Goal: Task Accomplishment & Management: Use online tool/utility

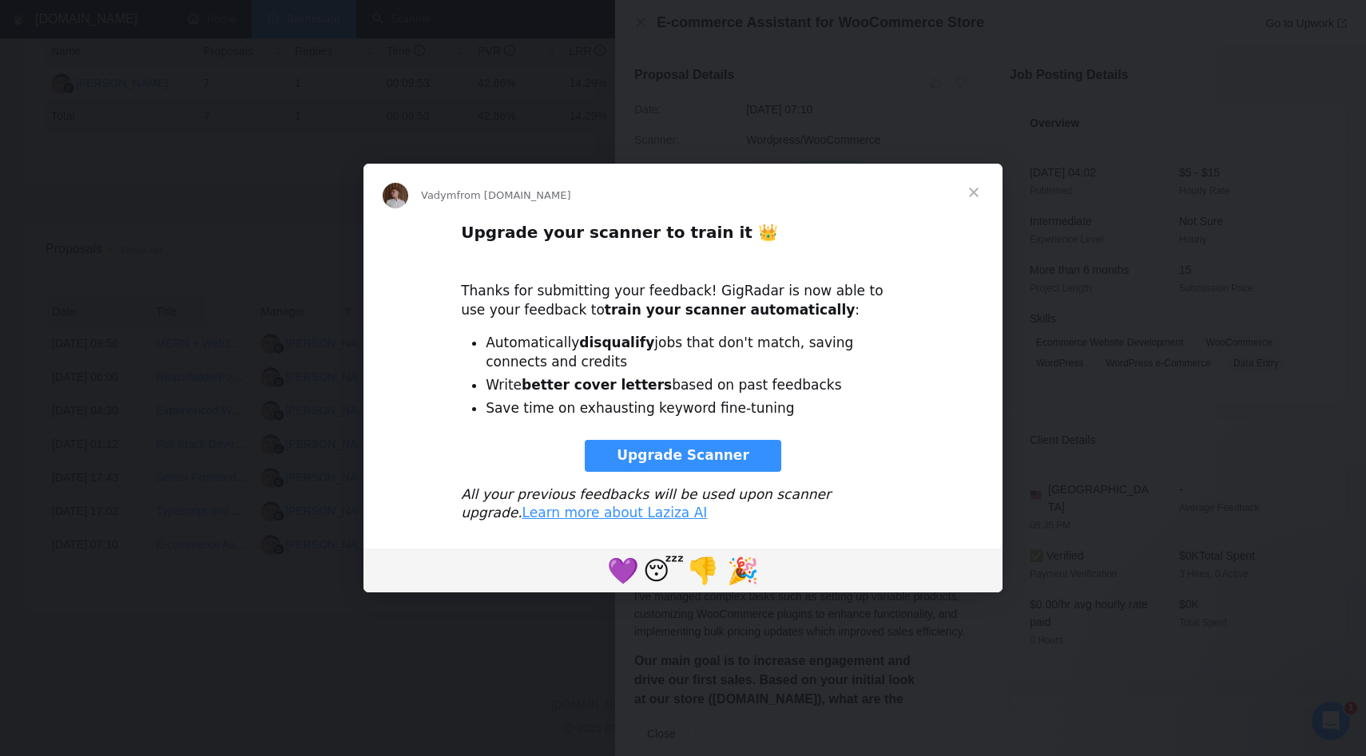
click at [971, 199] on span "Close" at bounding box center [974, 193] width 58 height 58
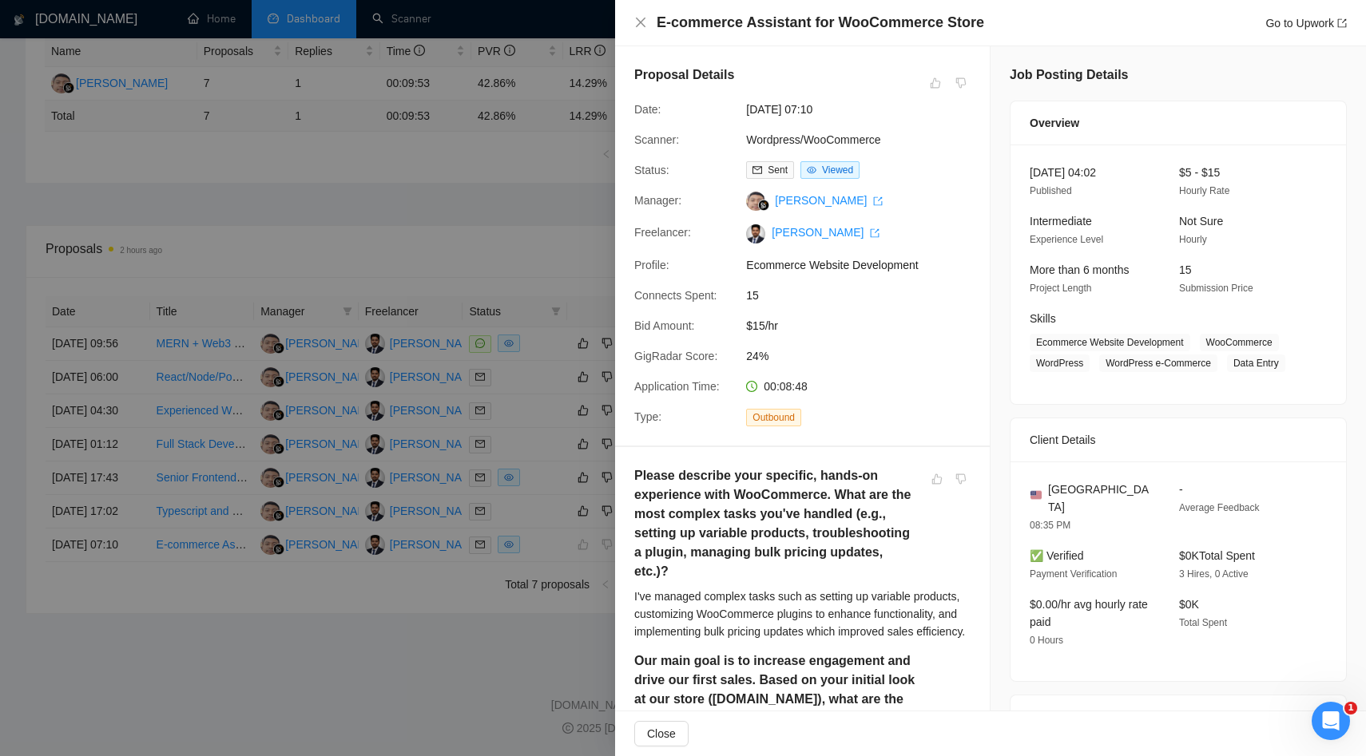
click at [388, 261] on div at bounding box center [683, 378] width 1366 height 756
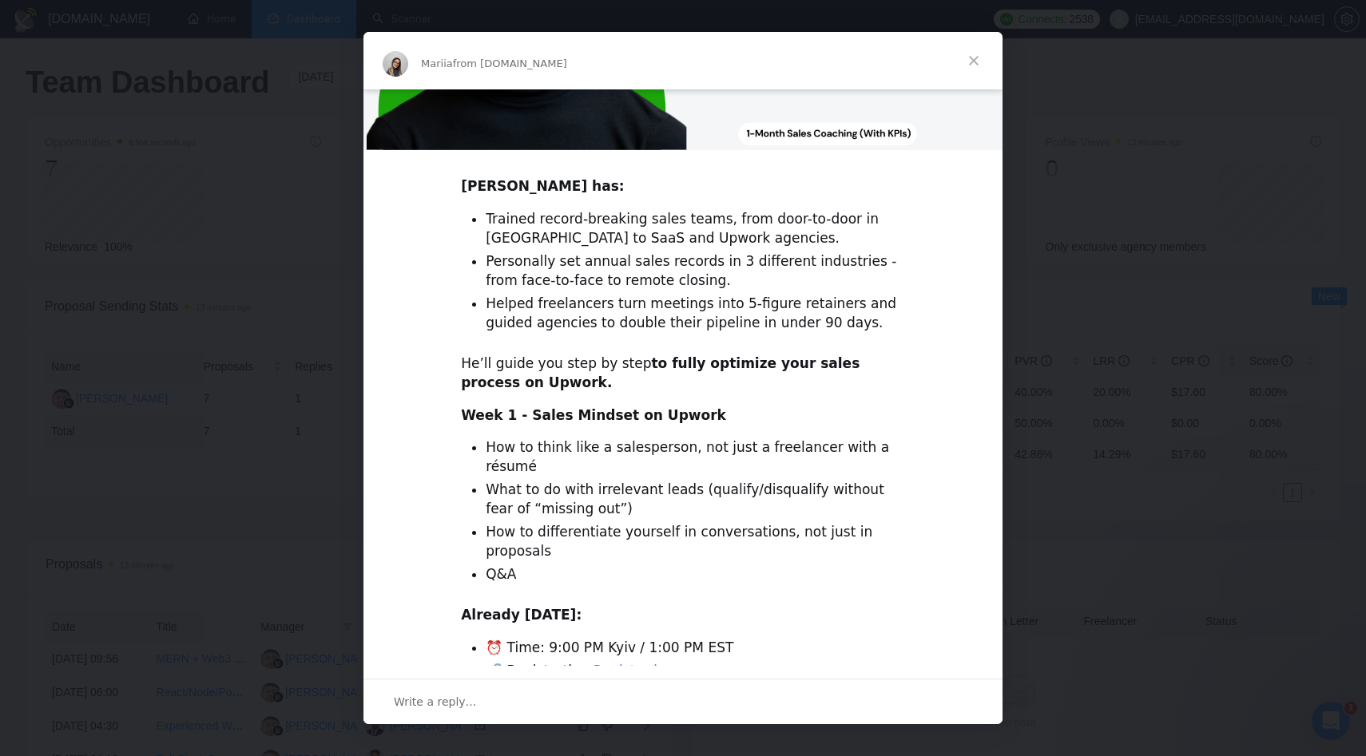
scroll to position [388, 0]
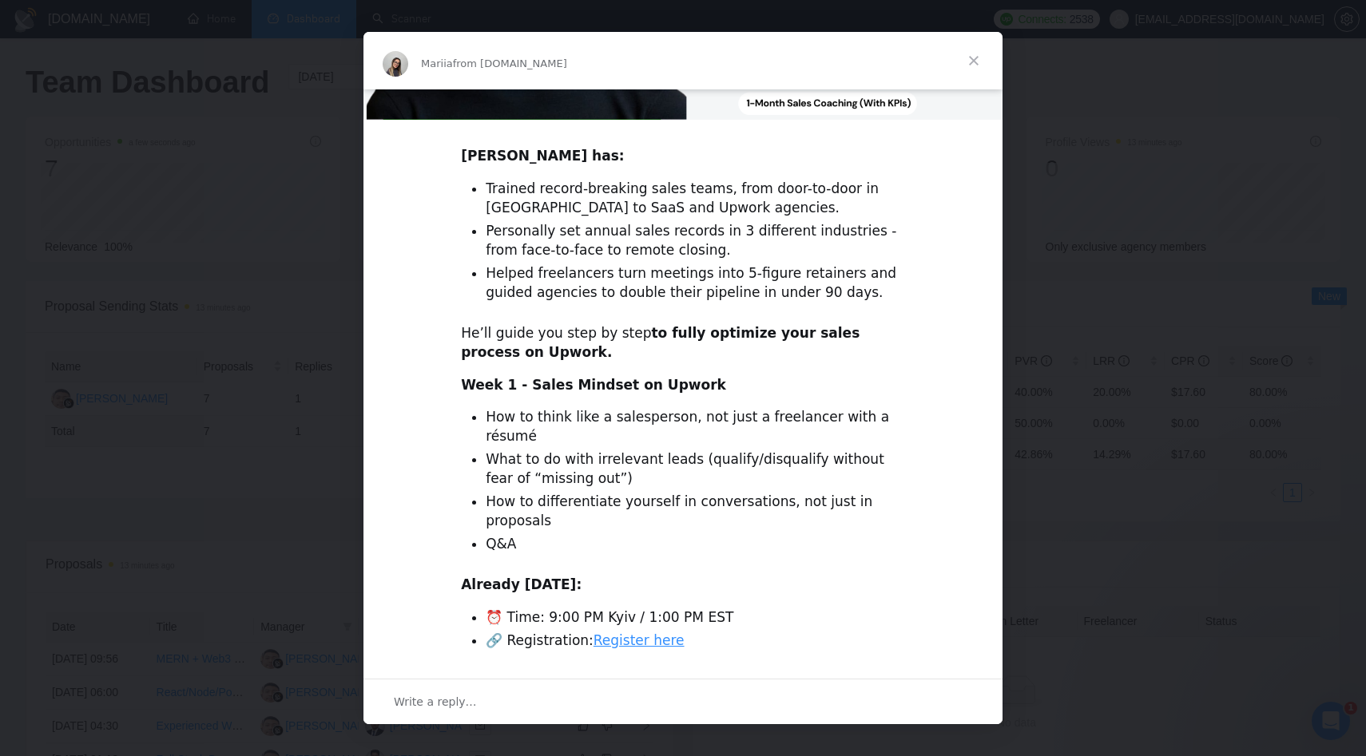
click at [978, 58] on span "Close" at bounding box center [974, 61] width 58 height 58
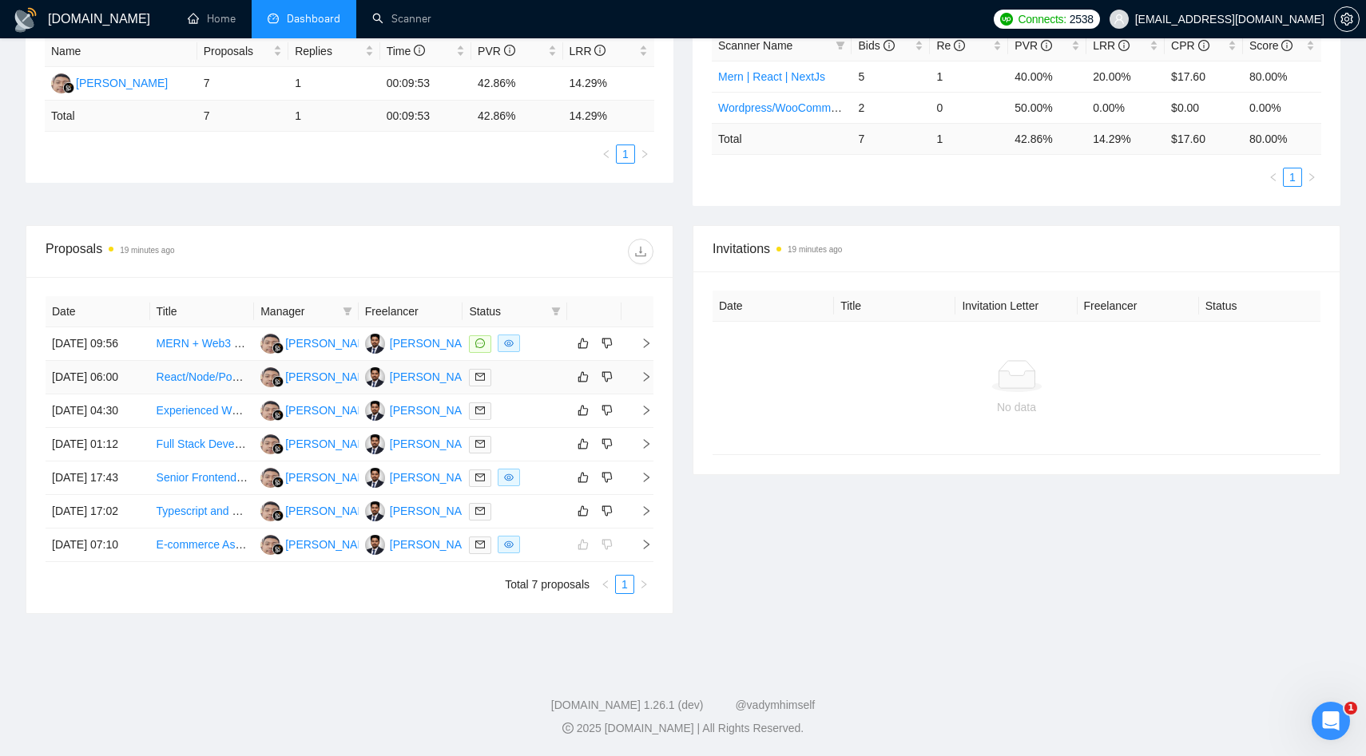
scroll to position [0, 0]
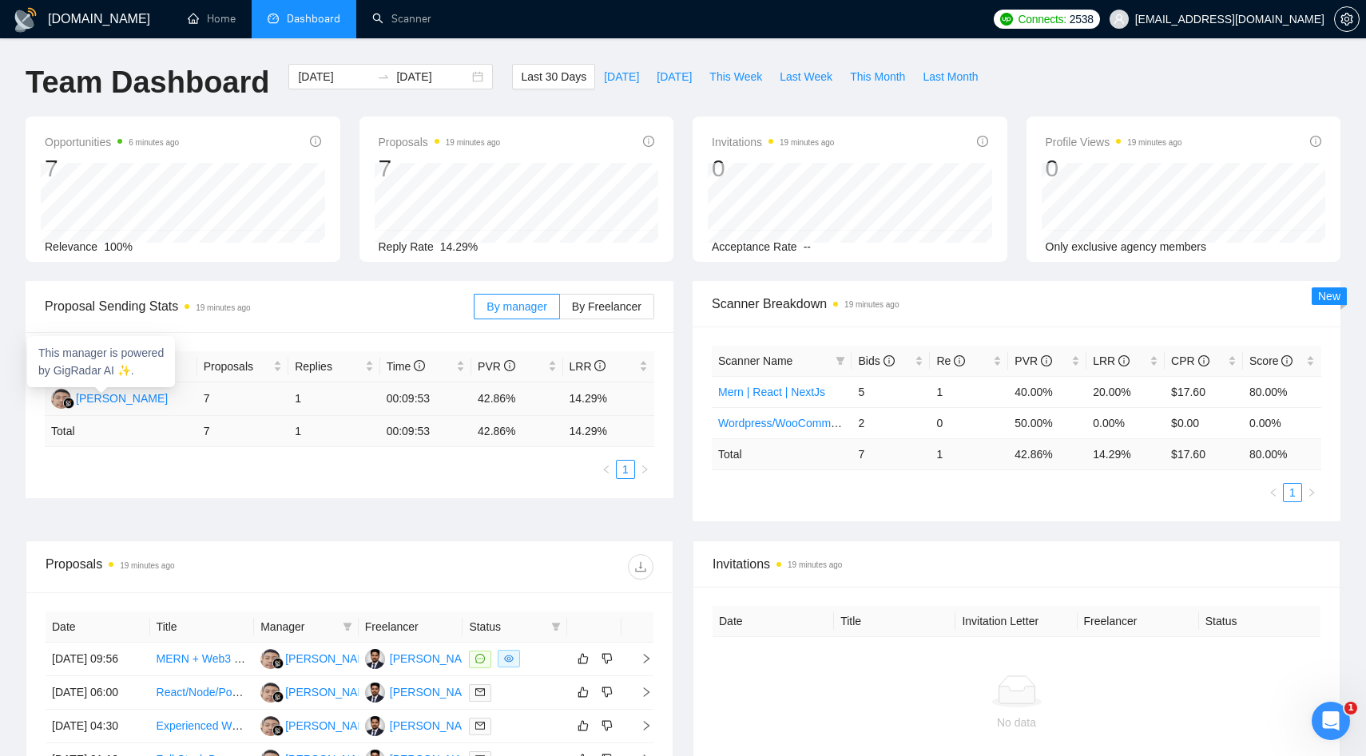
click at [124, 394] on div "[PERSON_NAME]" at bounding box center [122, 399] width 92 height 18
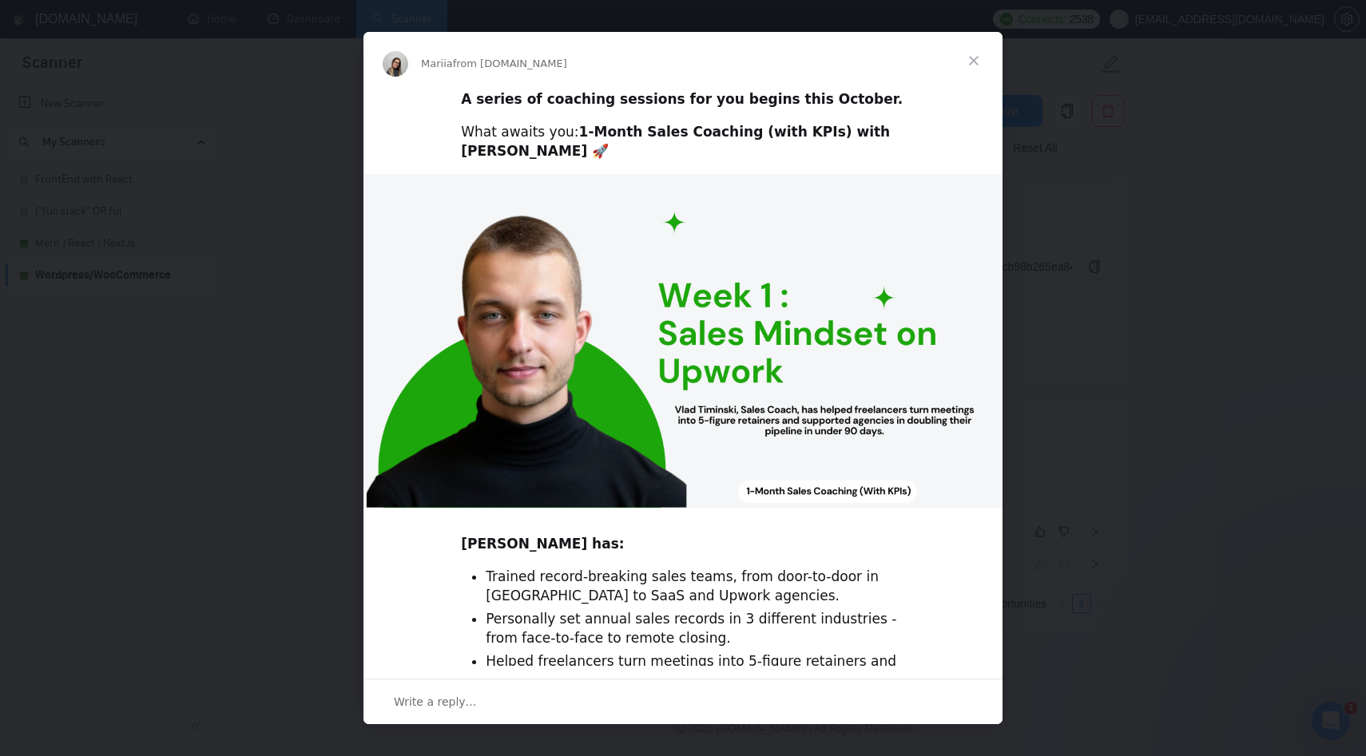
click at [974, 64] on span "Close" at bounding box center [974, 61] width 58 height 58
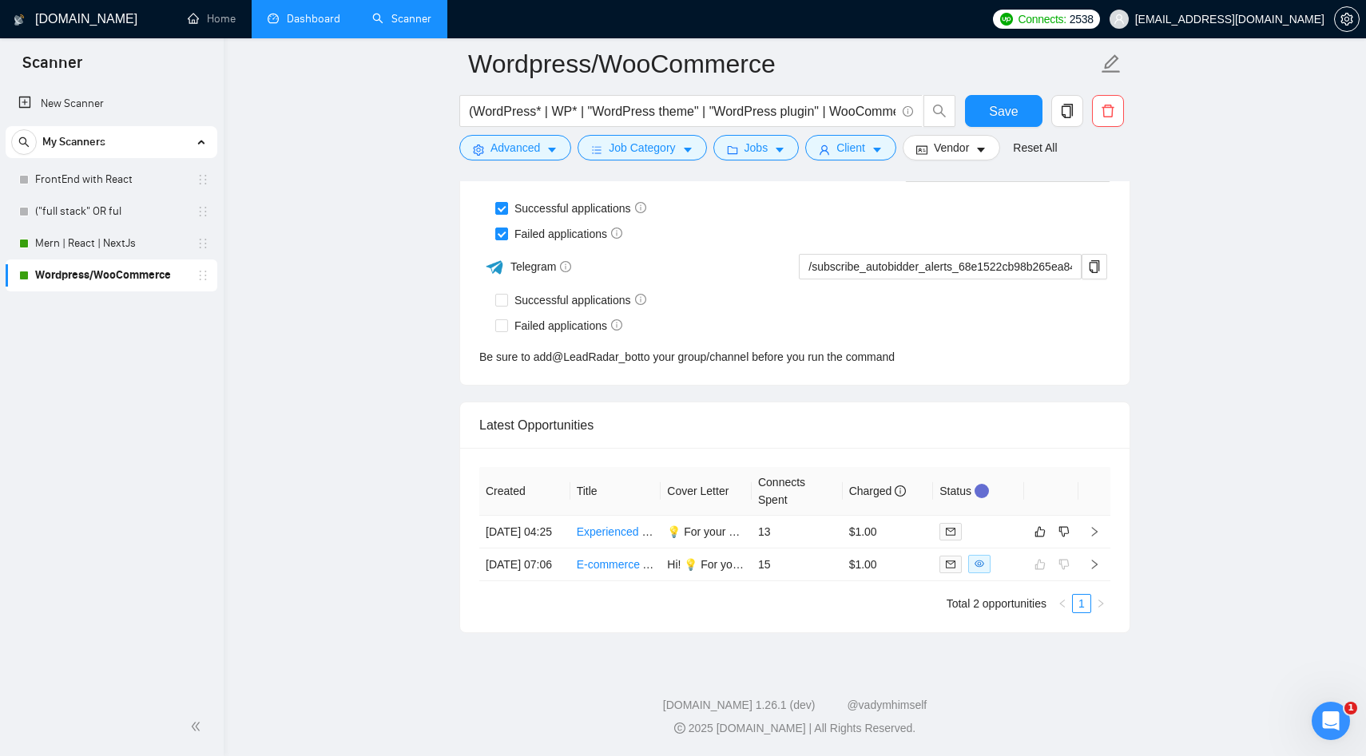
click at [299, 16] on link "Dashboard" at bounding box center [304, 19] width 73 height 14
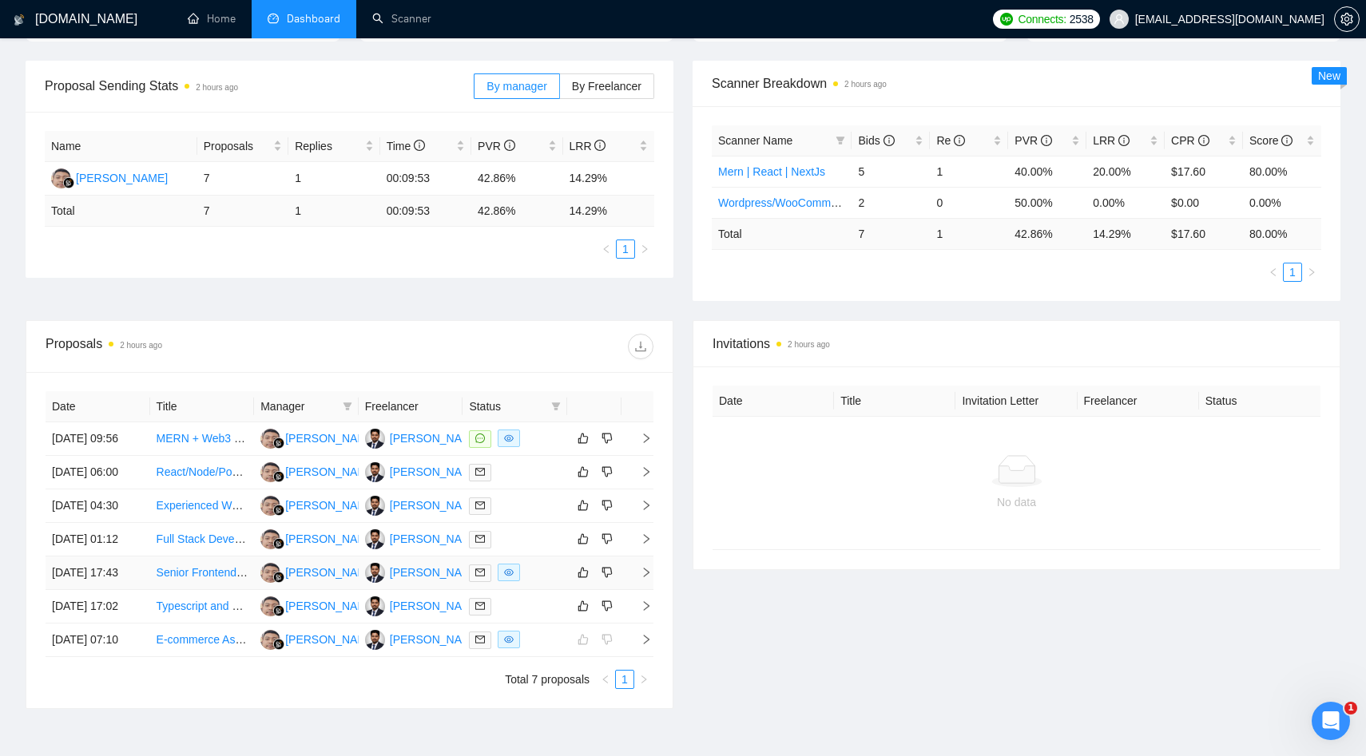
scroll to position [311, 0]
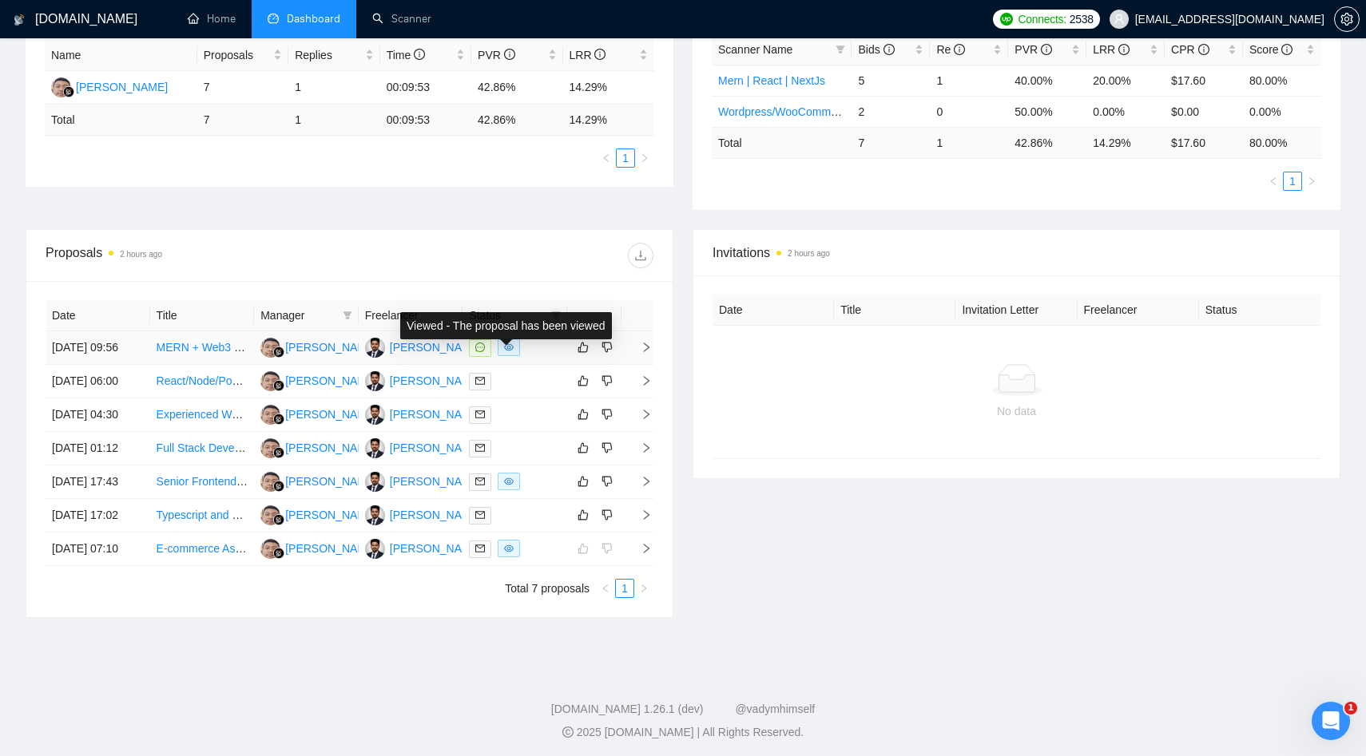
click at [510, 356] on span at bounding box center [509, 348] width 22 height 18
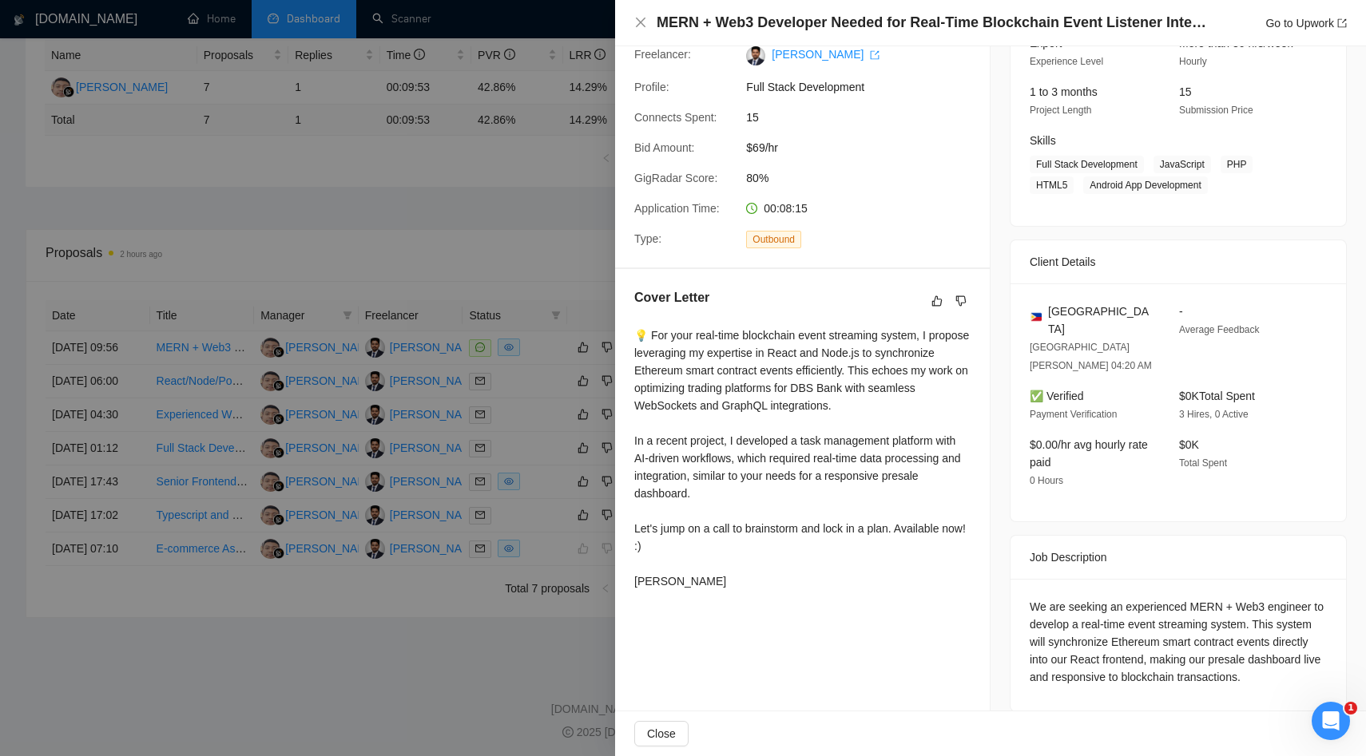
scroll to position [0, 0]
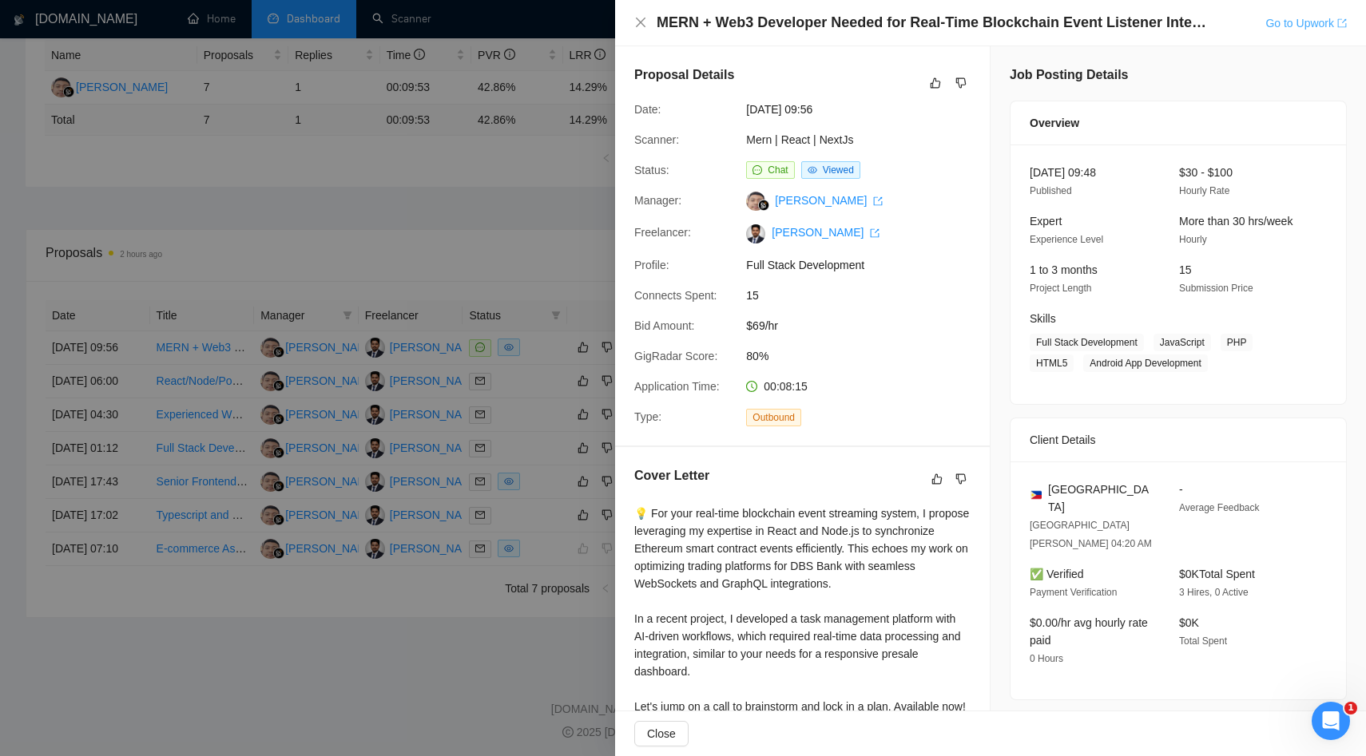
click at [1266, 25] on link "Go to Upwork" at bounding box center [1305, 23] width 81 height 13
click at [185, 161] on div at bounding box center [683, 378] width 1366 height 756
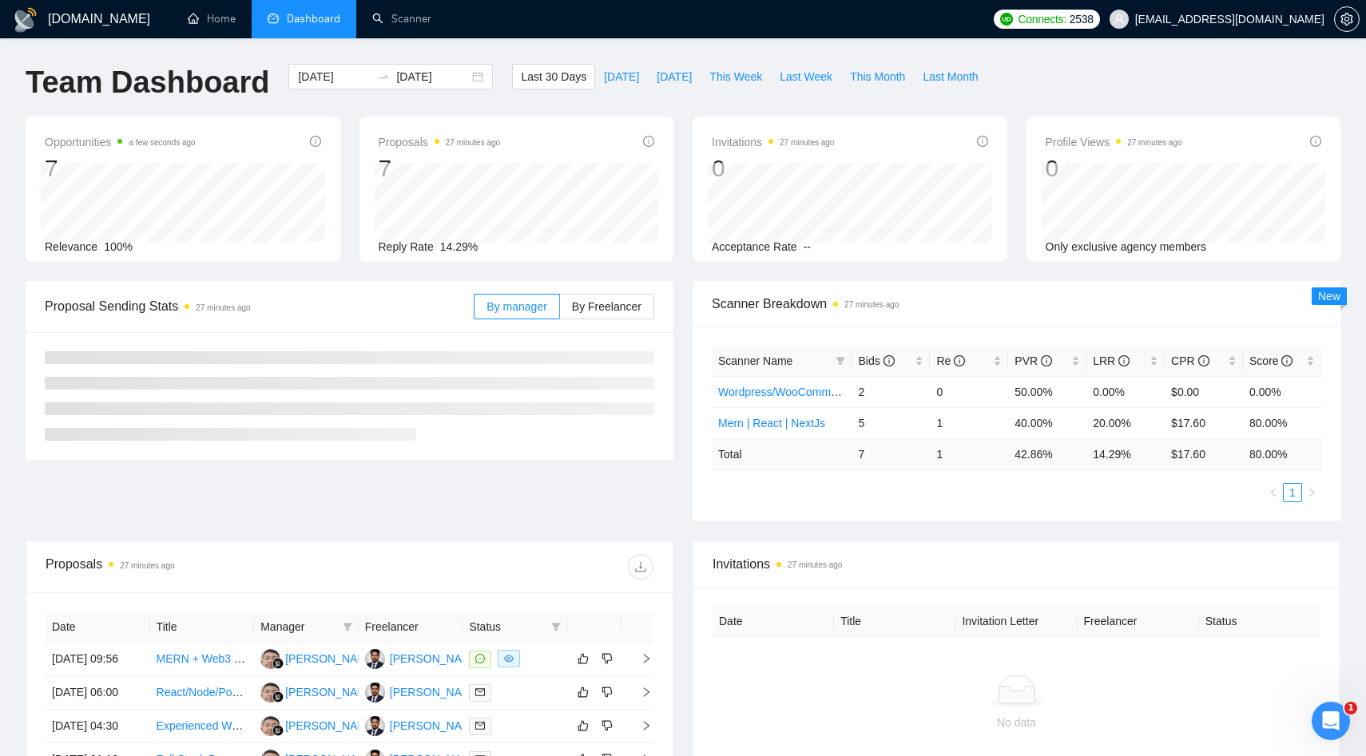
click at [0, 248] on div "[DOMAIN_NAME] Home Dashboard Scanner Connects: 2538 [EMAIL_ADDRESS][DOMAIN_NAME…" at bounding box center [683, 536] width 1366 height 1072
